Goal: Information Seeking & Learning: Learn about a topic

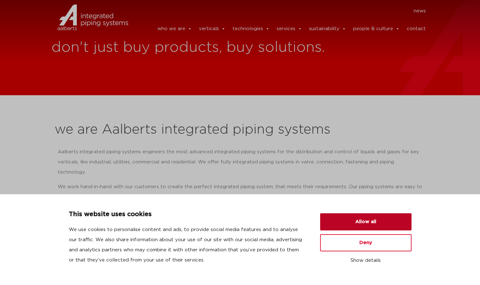
click at [360, 224] on button "Allow all" at bounding box center [365, 221] width 91 height 17
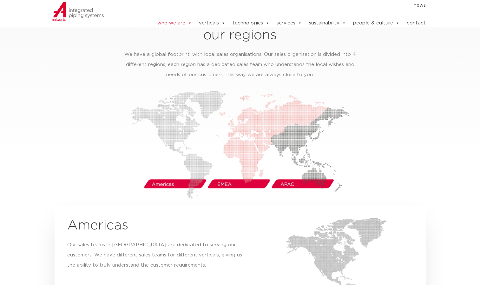
scroll to position [983, 0]
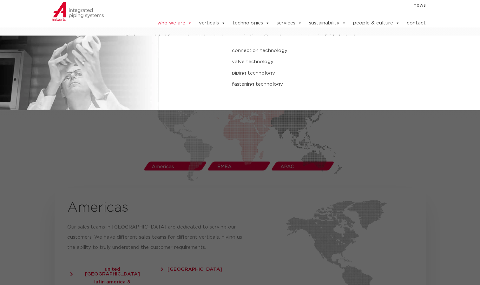
click at [255, 62] on link "valve technology" at bounding box center [322, 62] width 180 height 8
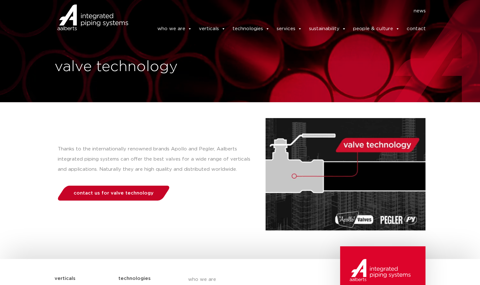
click at [112, 188] on link "contact us for valve technology" at bounding box center [113, 192] width 115 height 15
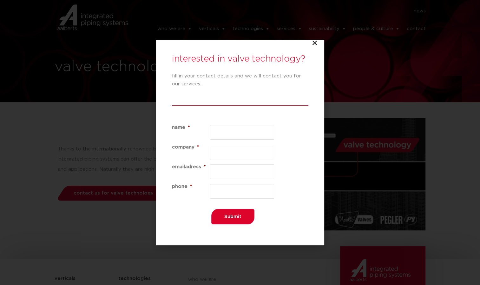
click at [317, 45] on div "interested in valve technology? fill in your contact details and we will contac…" at bounding box center [240, 142] width 168 height 205
click at [316, 45] on icon "Close" at bounding box center [314, 43] width 6 height 6
